Goal: Check status: Check status

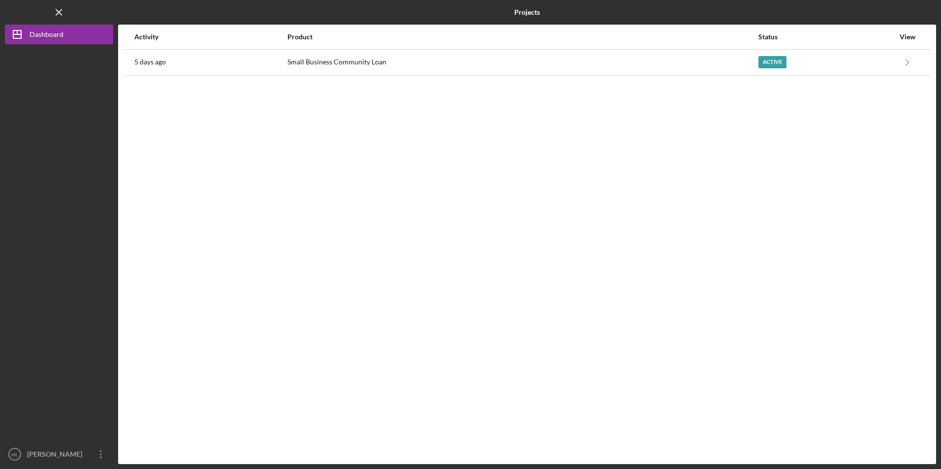
click at [281, 49] on th "Activity" at bounding box center [210, 37] width 153 height 25
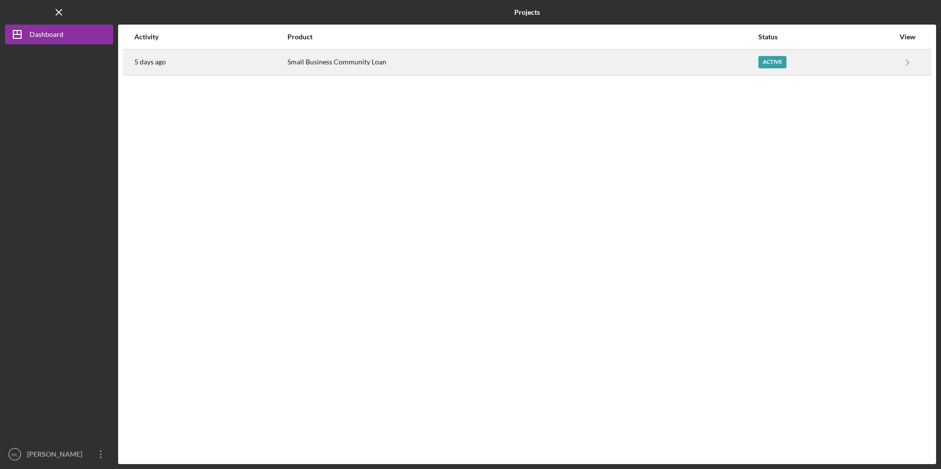
click at [279, 66] on div "5 days ago" at bounding box center [210, 62] width 152 height 25
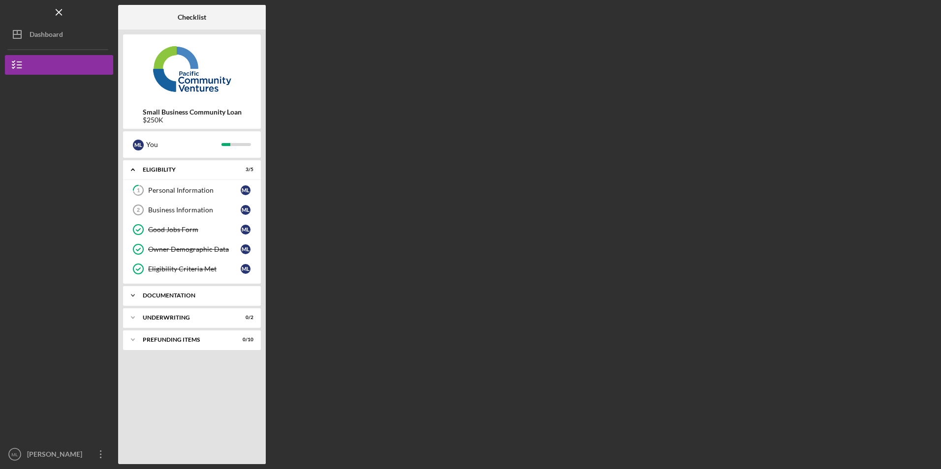
click at [197, 293] on div "Documentation" at bounding box center [196, 296] width 106 height 6
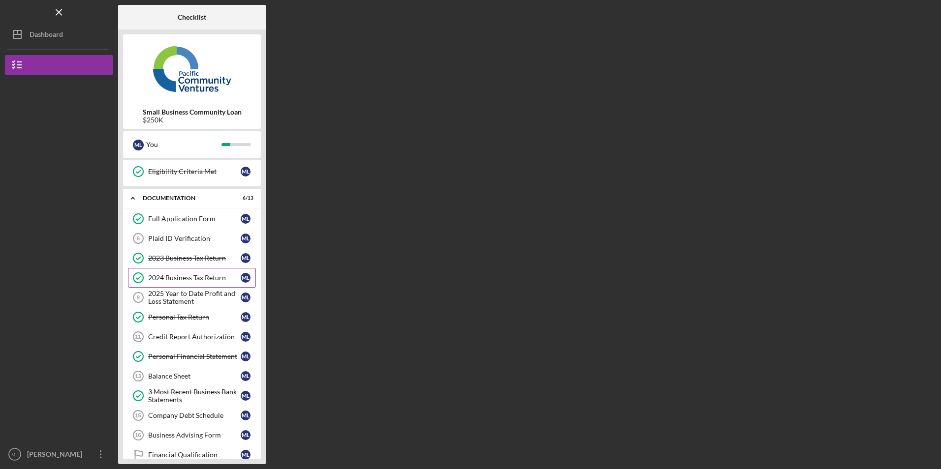
scroll to position [98, 0]
click at [187, 233] on link "Plaid ID Verification 6 Plaid ID Verification M L" at bounding box center [192, 238] width 128 height 20
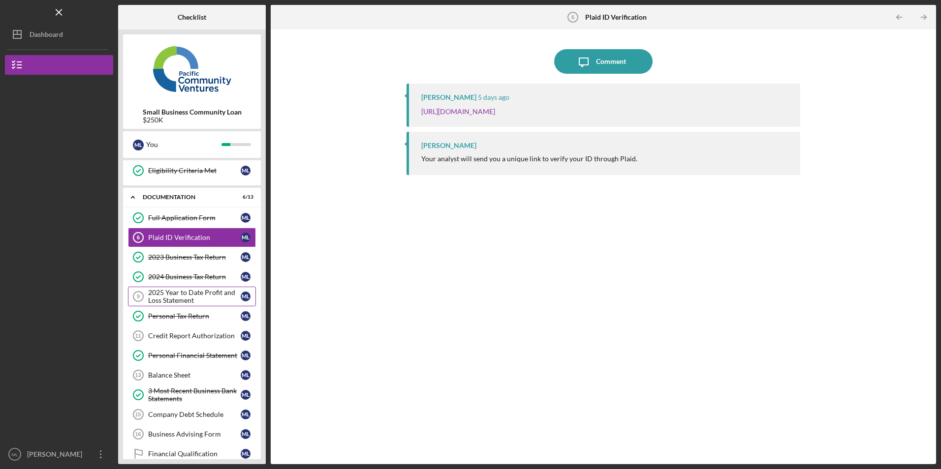
click at [195, 293] on div "2025 Year to Date Profit and Loss Statement" at bounding box center [194, 297] width 92 height 16
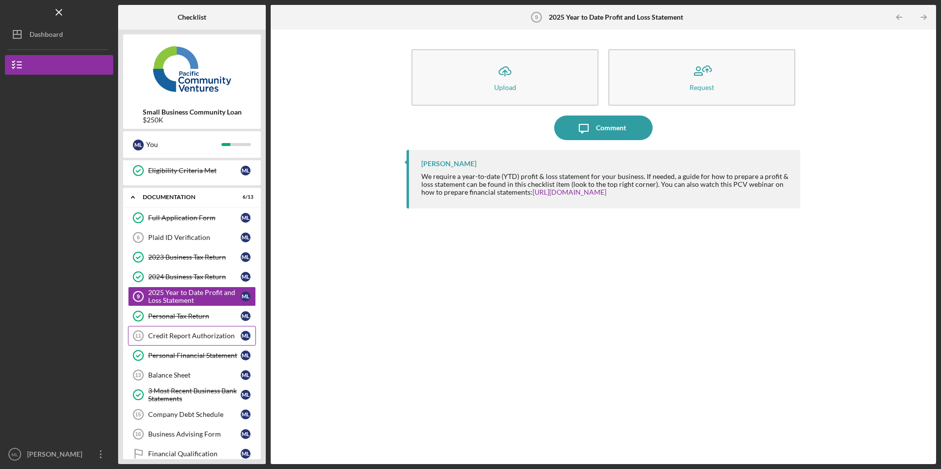
click at [211, 339] on div "Credit Report Authorization" at bounding box center [194, 336] width 92 height 8
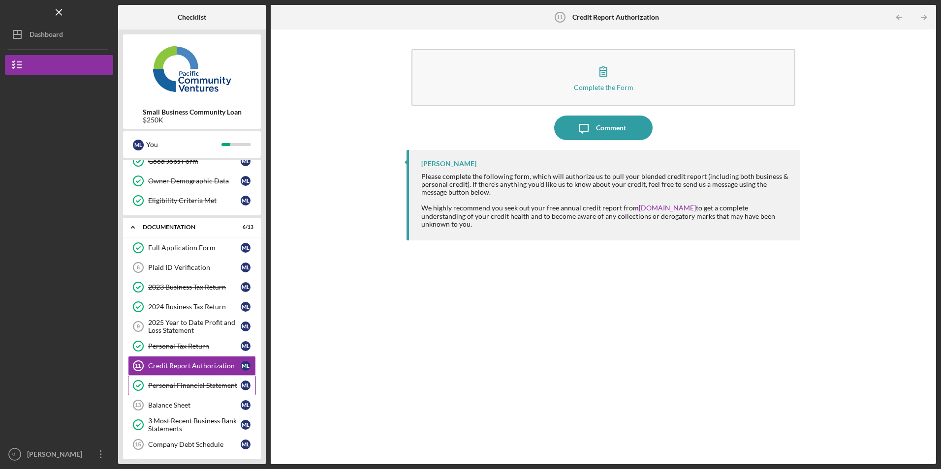
scroll to position [157, 0]
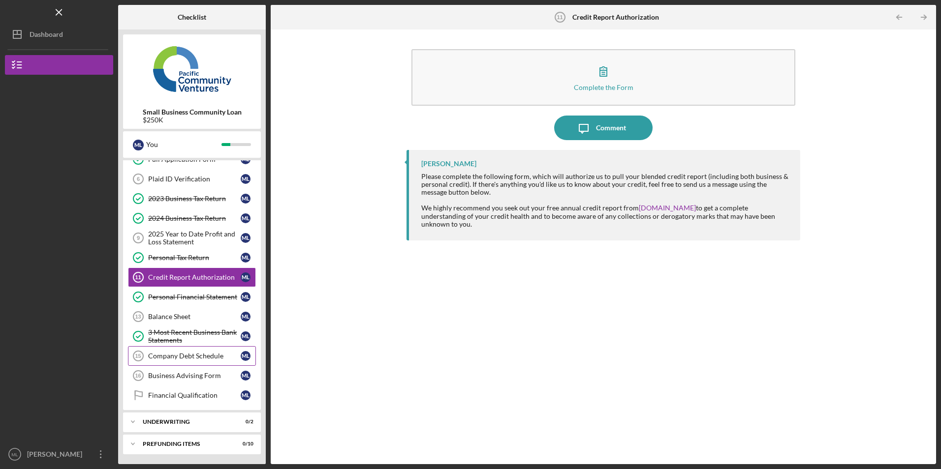
click at [191, 361] on link "Company Debt Schedule 15 Company Debt Schedule M L" at bounding box center [192, 356] width 128 height 20
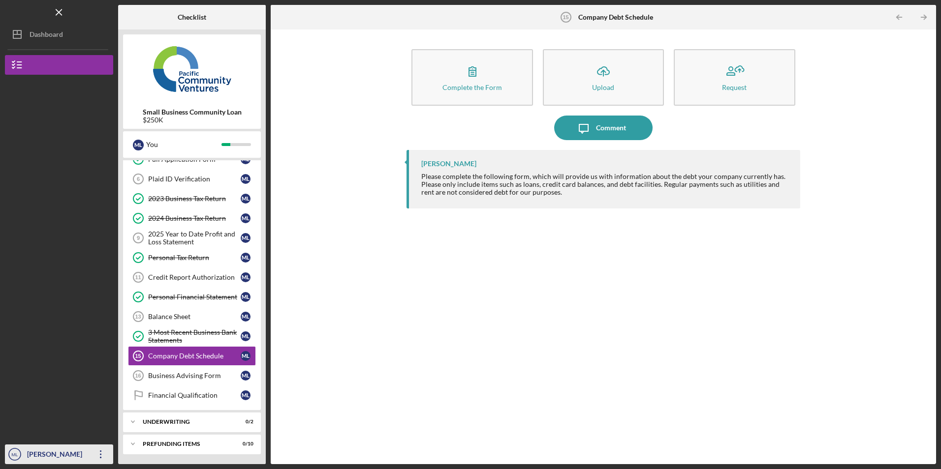
click at [96, 449] on icon "Icon/Overflow" at bounding box center [101, 454] width 25 height 25
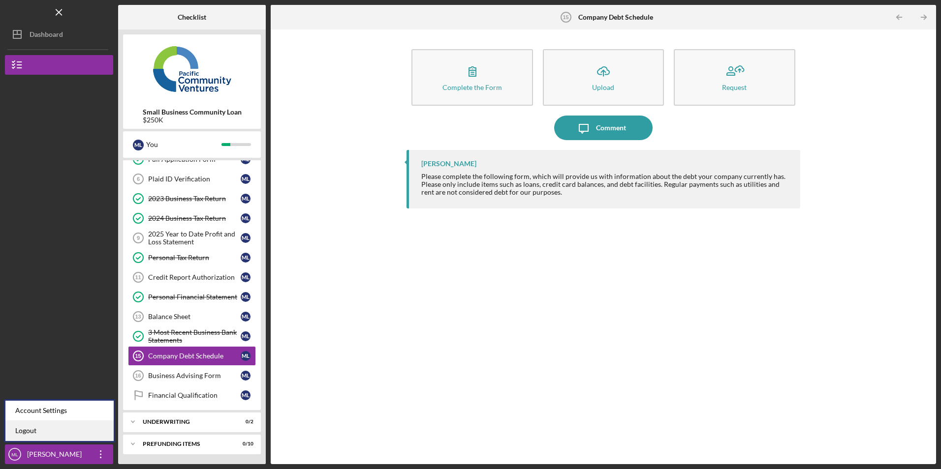
click at [80, 432] on link "Logout" at bounding box center [59, 431] width 108 height 20
